Goal: Transaction & Acquisition: Purchase product/service

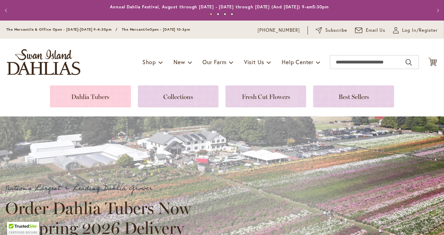
click at [112, 102] on link at bounding box center [90, 96] width 81 height 22
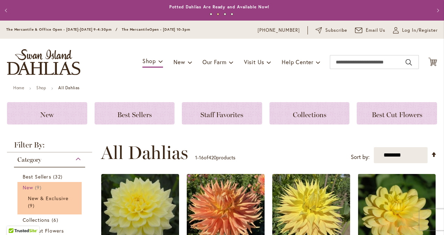
click at [33, 189] on link "New 9 items" at bounding box center [50, 187] width 55 height 7
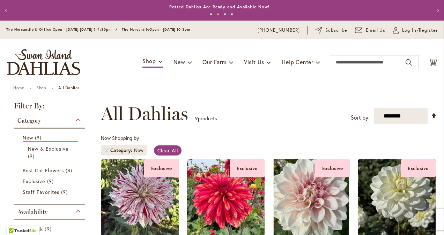
scroll to position [206, 0]
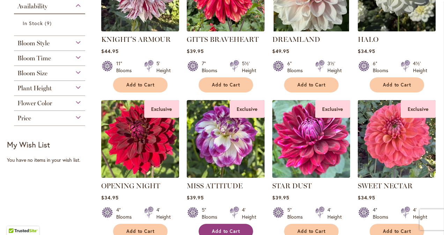
click at [224, 227] on button "Add to Cart" at bounding box center [226, 231] width 54 height 15
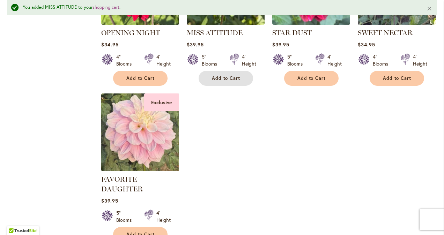
scroll to position [378, 0]
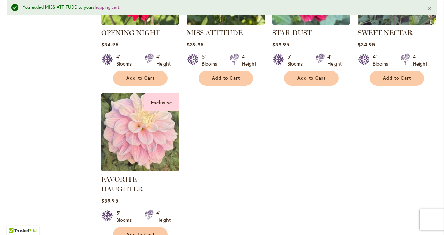
click at [130, 137] on img at bounding box center [140, 132] width 82 height 82
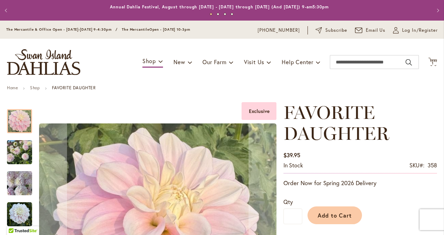
click at [23, 149] on img "FAVORITE DAUGHTER" at bounding box center [19, 152] width 25 height 33
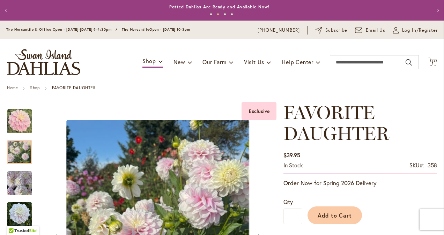
click at [17, 176] on img "FAVORITE DAUGHTER" at bounding box center [19, 183] width 25 height 25
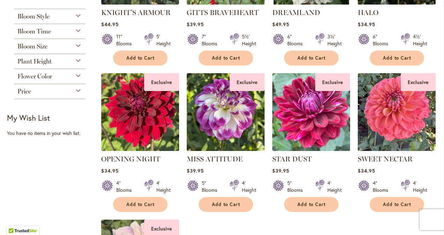
scroll to position [237, 0]
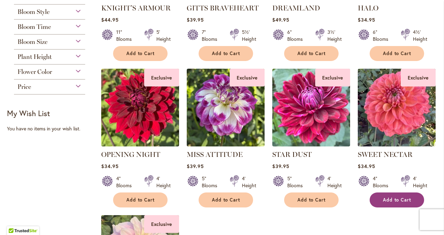
click at [393, 199] on span "Add to Cart" at bounding box center [397, 200] width 29 height 6
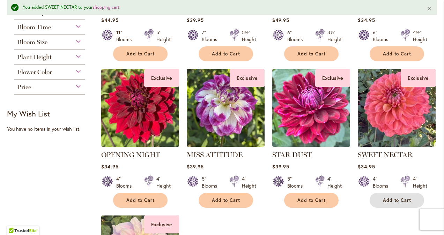
scroll to position [50, 0]
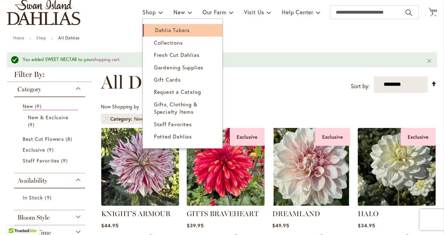
click at [155, 28] on span "Dahlia Tubers" at bounding box center [172, 30] width 35 height 7
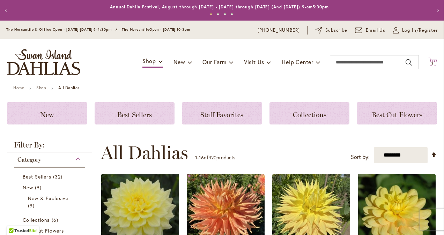
click at [429, 60] on icon "Cart .cls-1 { fill: #231f20; }" at bounding box center [432, 62] width 9 height 9
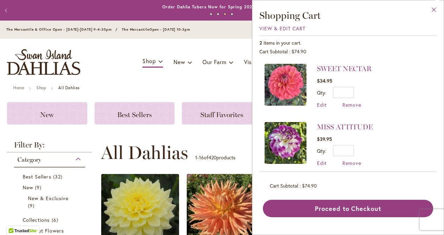
click at [434, 12] on button "Close" at bounding box center [433, 11] width 19 height 22
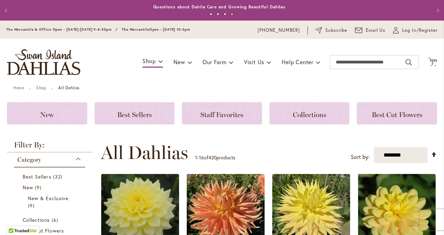
scroll to position [206, 0]
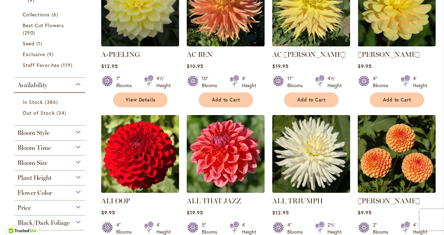
click at [78, 206] on div "Price" at bounding box center [49, 206] width 71 height 11
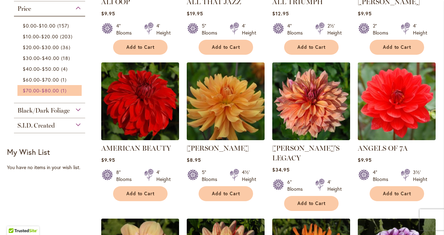
click at [58, 93] on span "$80.00" at bounding box center [50, 90] width 17 height 7
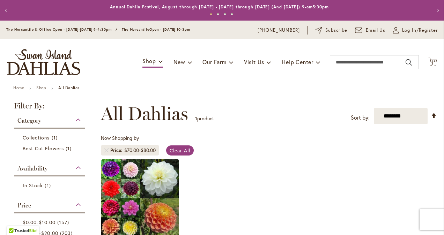
click at [79, 203] on div "Price" at bounding box center [49, 203] width 71 height 11
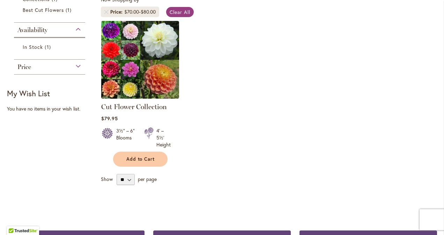
scroll to position [140, 0]
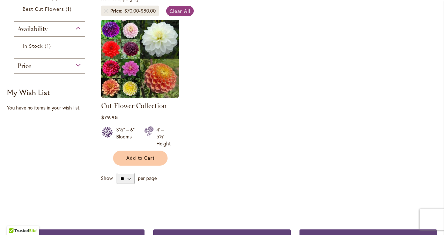
click at [81, 66] on div "Price" at bounding box center [49, 64] width 71 height 11
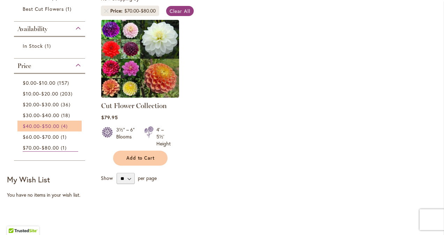
click at [54, 129] on span "$50.00" at bounding box center [50, 126] width 17 height 7
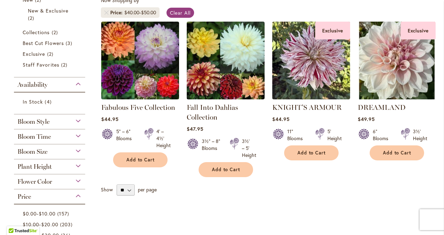
scroll to position [136, 0]
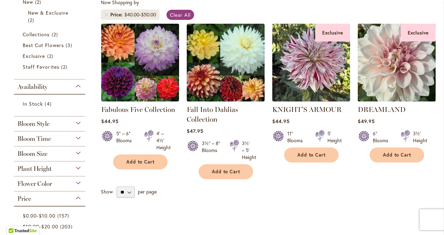
click at [388, 62] on img at bounding box center [397, 63] width 82 height 82
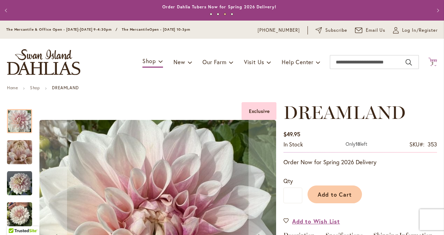
click at [428, 59] on icon "Cart .cls-1 { fill: #231f20; }" at bounding box center [432, 62] width 9 height 9
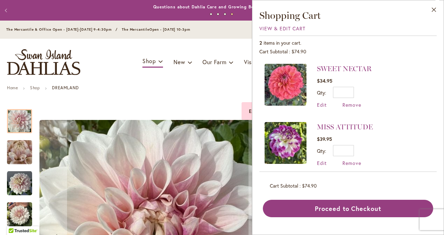
click at [319, 167] on li "MISS ATTITUDE $39.95 Qty * Update Edit Remove" at bounding box center [347, 144] width 167 height 58
click at [320, 163] on span "Edit" at bounding box center [322, 163] width 10 height 7
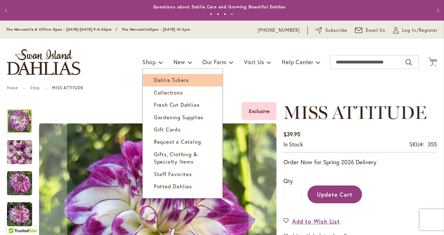
click at [156, 81] on span "Dahlia Tubers" at bounding box center [171, 79] width 35 height 7
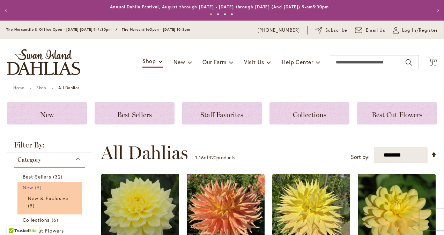
click at [40, 187] on span "9 items" at bounding box center [39, 187] width 8 height 7
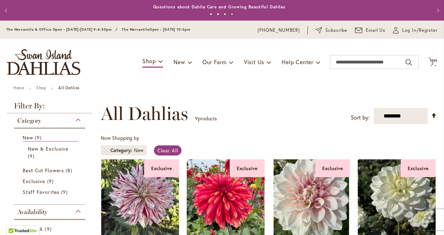
click at [78, 120] on div "Category" at bounding box center [49, 118] width 71 height 11
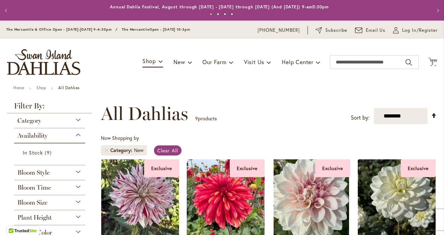
click at [77, 120] on div "Category" at bounding box center [49, 118] width 71 height 11
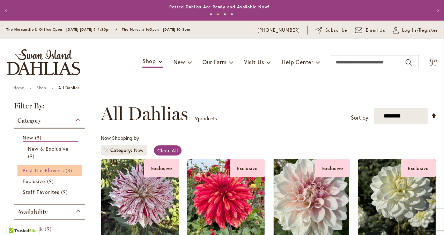
click at [63, 172] on span "Best Cut Flowers" at bounding box center [43, 170] width 41 height 7
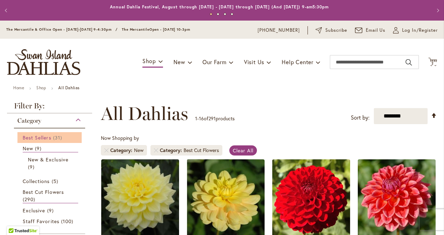
click at [47, 134] on span "Best Sellers" at bounding box center [37, 137] width 29 height 7
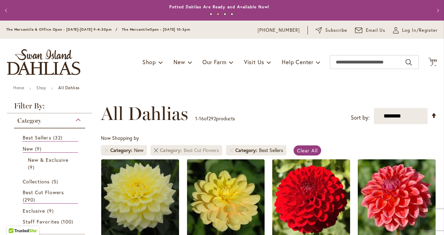
click at [156, 151] on link "Remove Category Best Cut Flowers" at bounding box center [156, 150] width 4 height 4
click at [156, 149] on link "Remove Category Best Cut Flowers" at bounding box center [156, 150] width 4 height 4
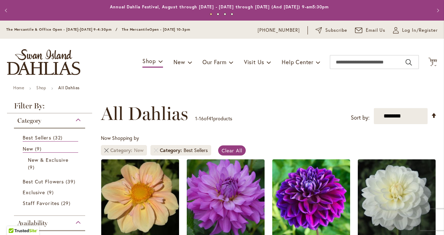
click at [105, 150] on link "Remove Category New" at bounding box center [106, 150] width 4 height 4
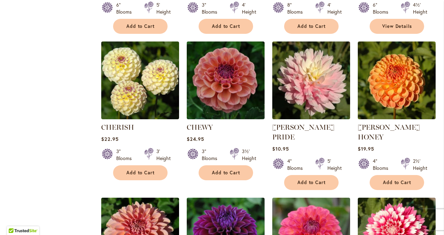
scroll to position [617, 0]
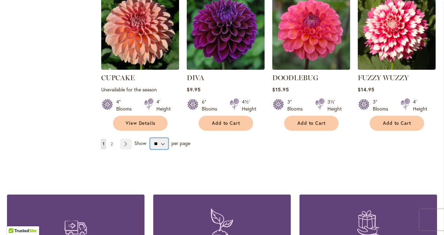
click at [163, 138] on select "** ** ** **" at bounding box center [159, 143] width 18 height 11
select select "**"
click at [150, 138] on select "** ** ** **" at bounding box center [159, 143] width 18 height 11
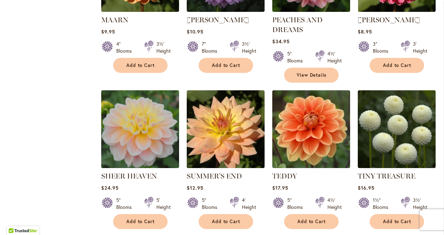
scroll to position [1108, 0]
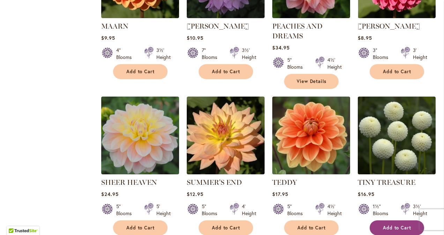
click at [390, 225] on span "Add to Cart" at bounding box center [397, 228] width 29 height 6
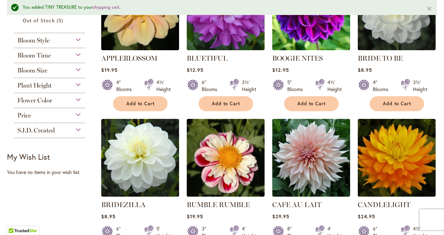
scroll to position [411, 0]
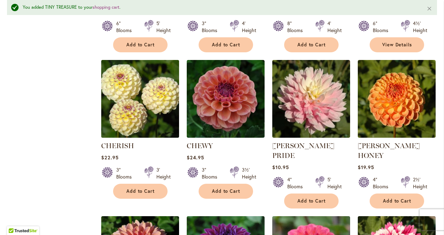
click at [137, 102] on img at bounding box center [140, 99] width 82 height 82
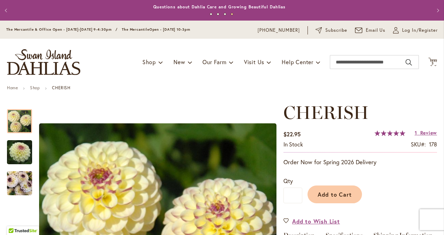
click at [7, 8] on button "Previous" at bounding box center [7, 10] width 14 height 14
click at [6, 10] on button "Previous" at bounding box center [7, 10] width 14 height 14
